Goal: Information Seeking & Learning: Learn about a topic

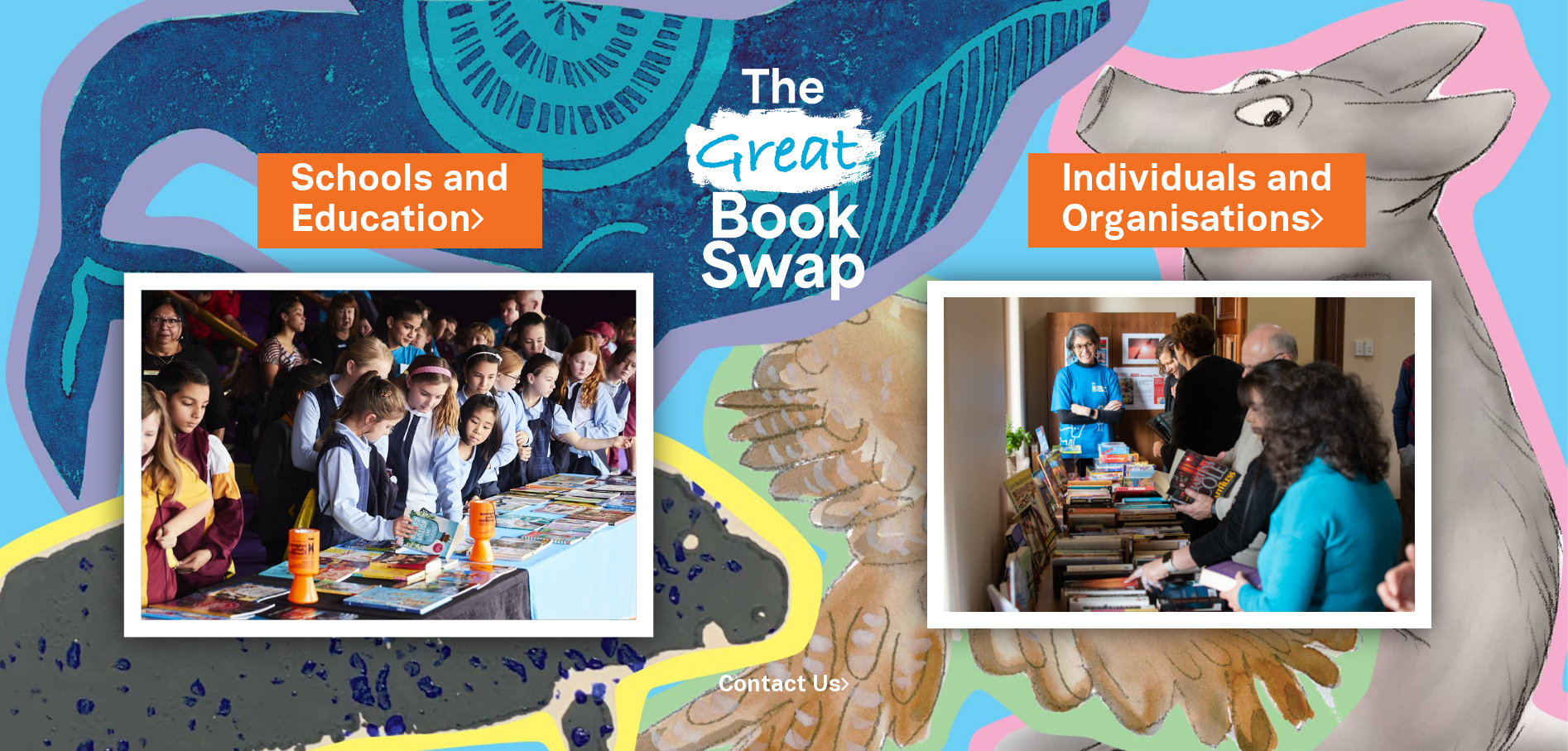
click at [370, 443] on img at bounding box center [389, 454] width 529 height 364
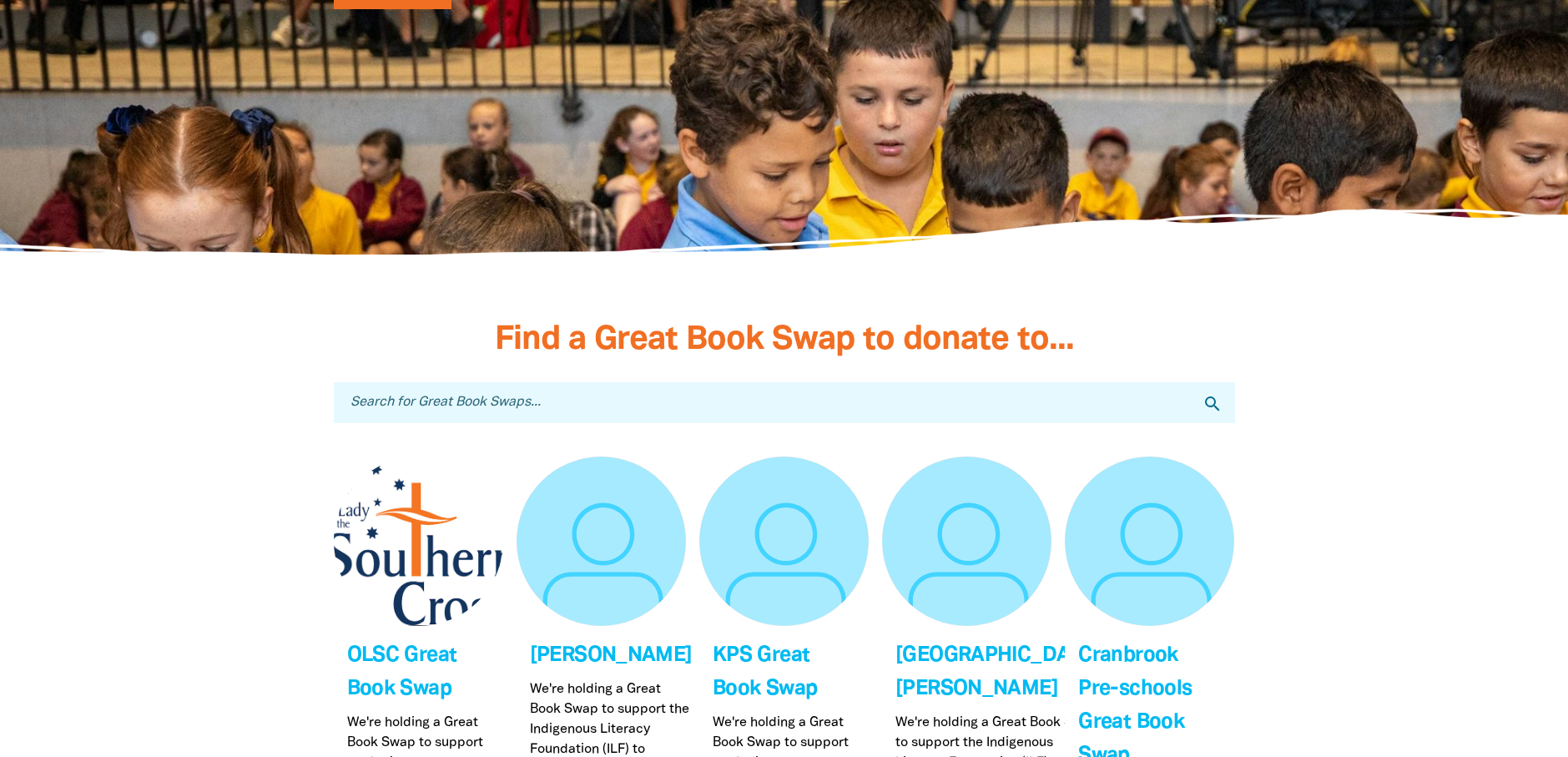
scroll to position [4340, 0]
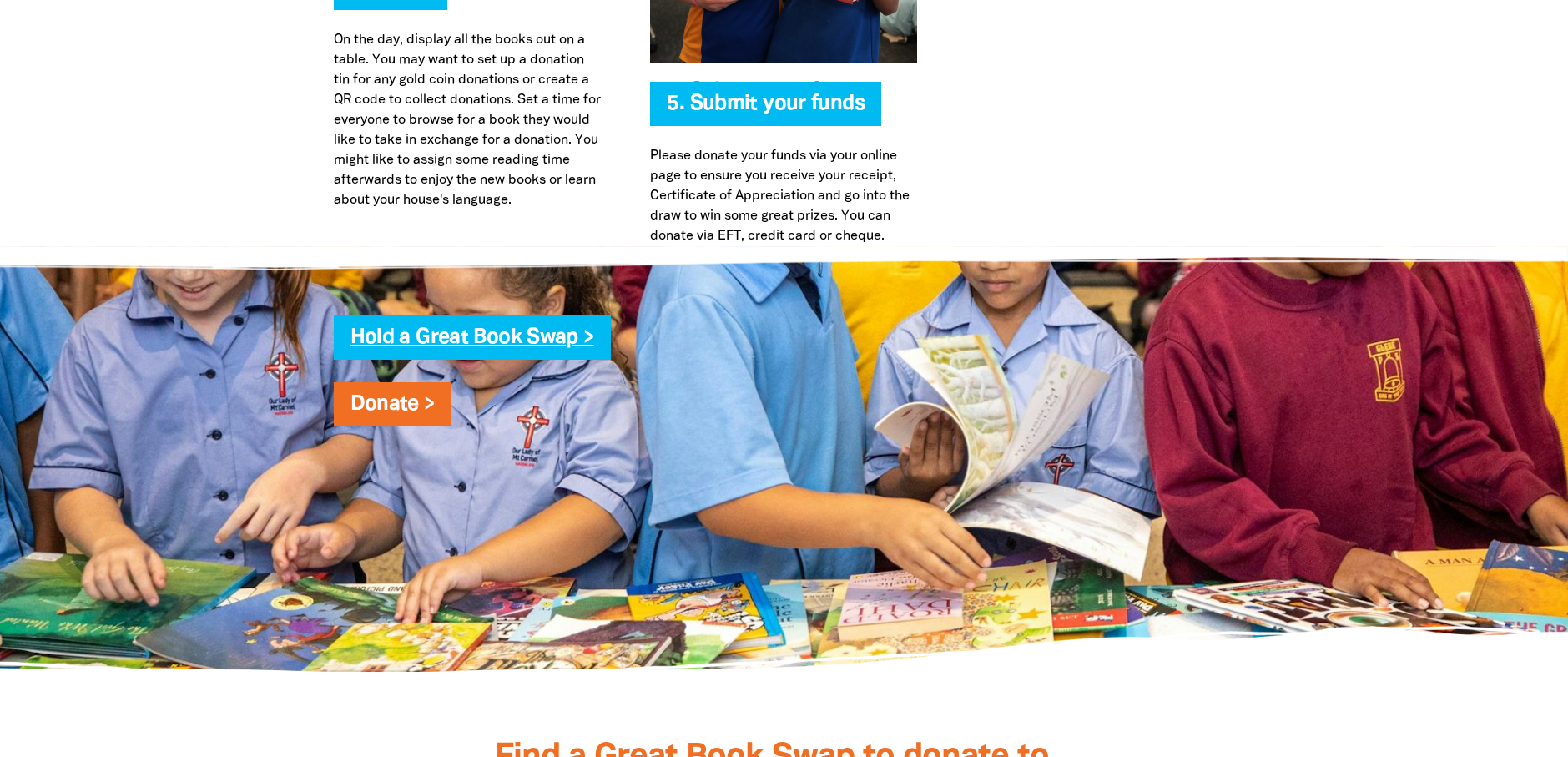
type input "[EMAIL_ADDRESS][DOMAIN_NAME]"
click at [450, 340] on link "Hold a Great Book Swap >" at bounding box center [472, 338] width 243 height 19
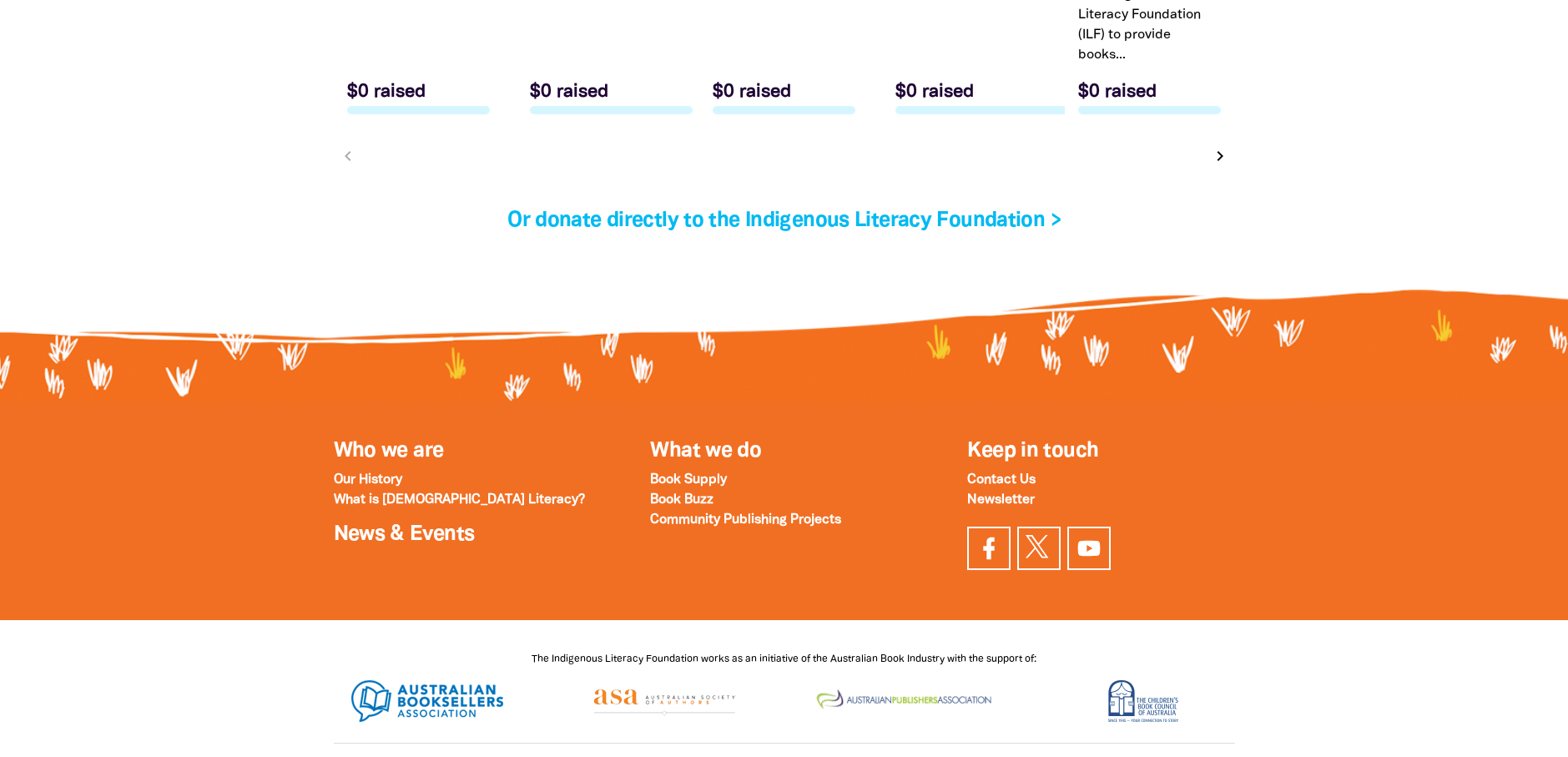
scroll to position [5760, 0]
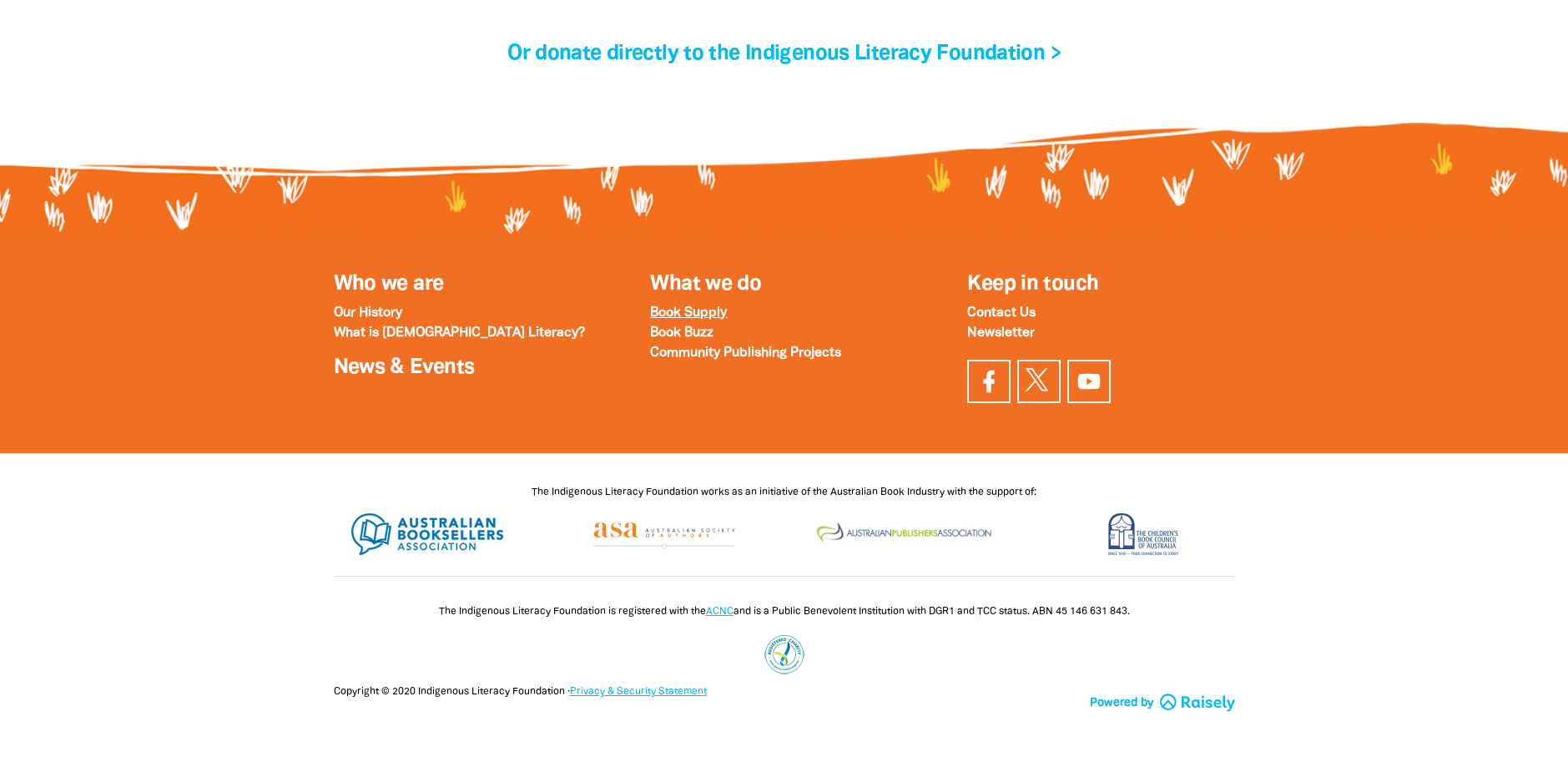
click at [682, 315] on strong "Book Supply" at bounding box center [688, 313] width 77 height 12
